Goal: Task Accomplishment & Management: Manage account settings

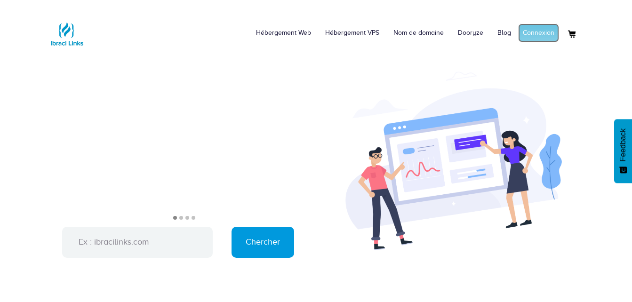
click at [529, 39] on link "Connexion" at bounding box center [539, 33] width 41 height 19
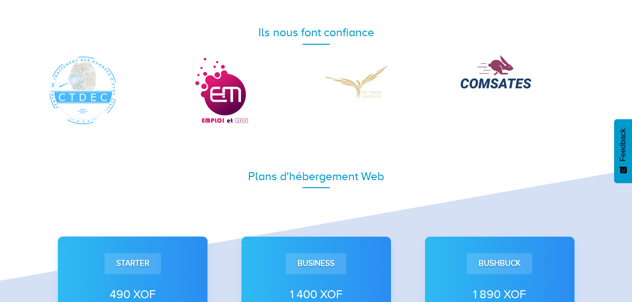
scroll to position [490, 0]
click at [535, 94] on div at bounding box center [316, 90] width 551 height 71
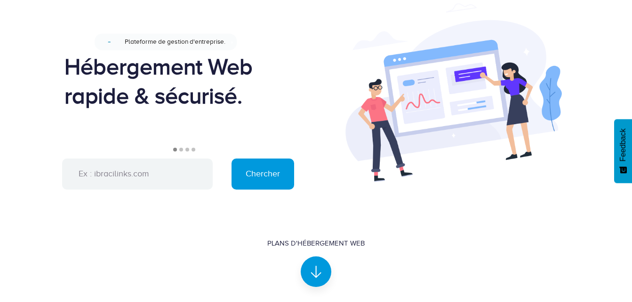
scroll to position [0, 0]
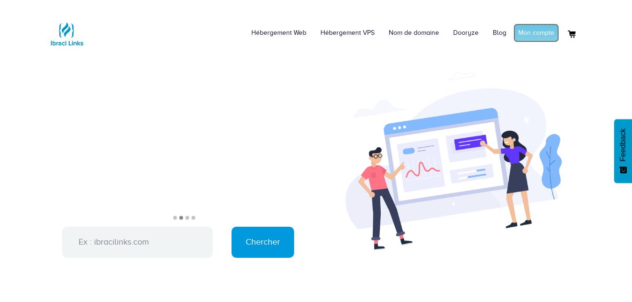
drag, startPoint x: 543, startPoint y: 42, endPoint x: 545, endPoint y: 37, distance: 5.1
click at [543, 42] on link "Mon compte" at bounding box center [537, 33] width 46 height 19
